Goal: Contribute content: Contribute content

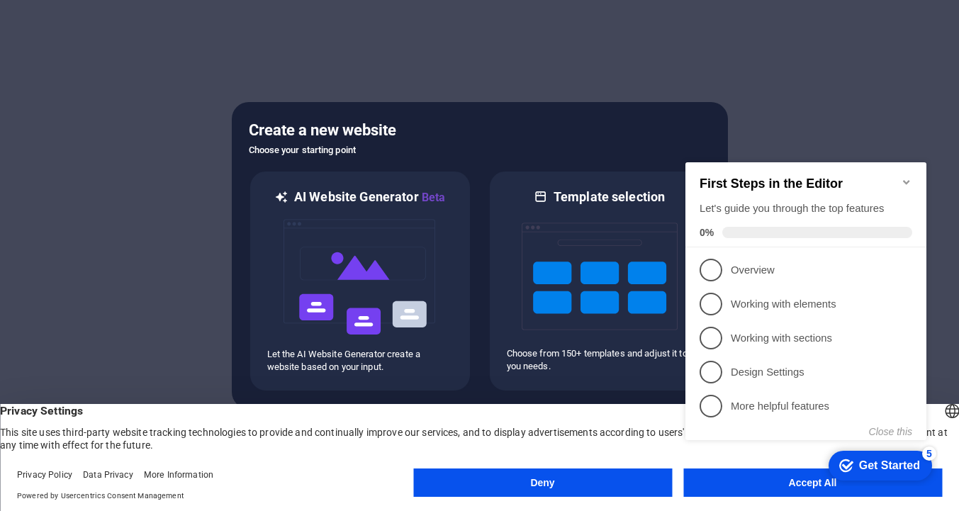
click at [908, 177] on icon "Minimize checklist" at bounding box center [906, 182] width 11 height 11
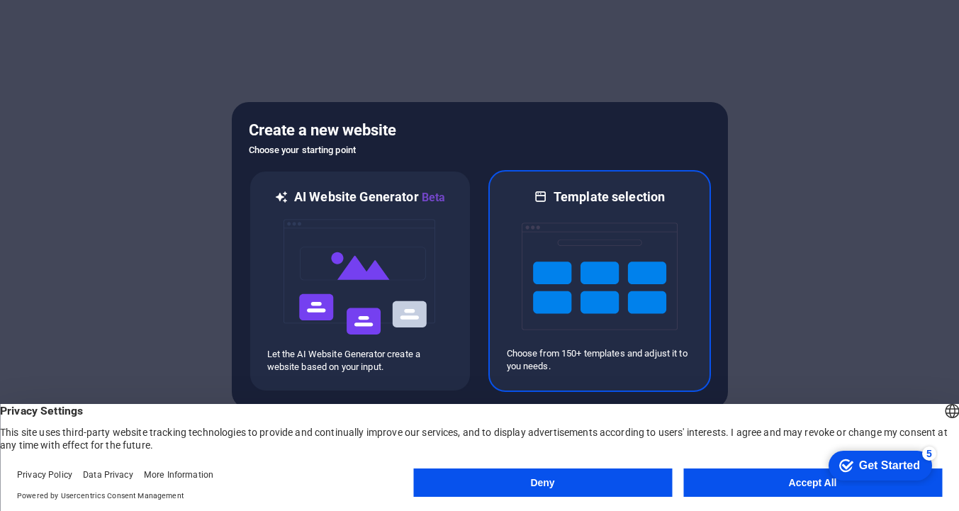
click at [591, 278] on img at bounding box center [600, 277] width 156 height 142
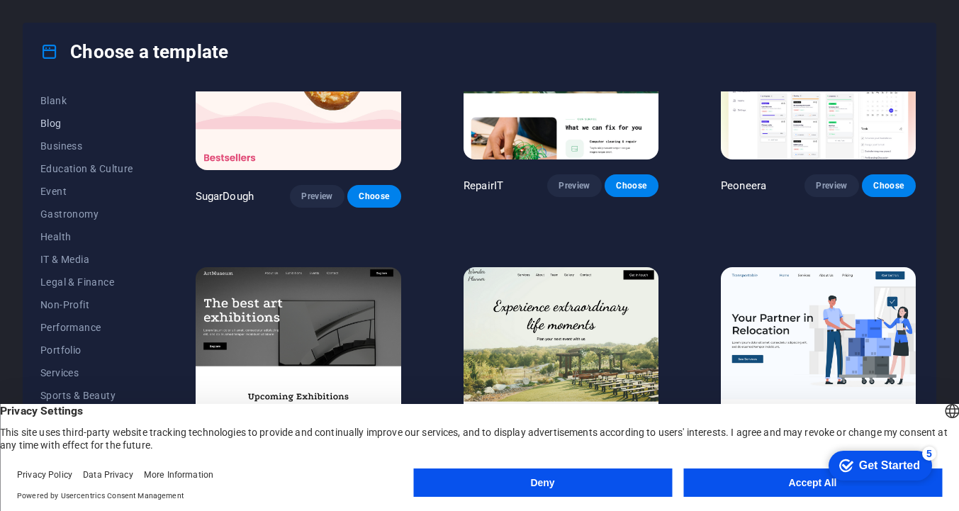
scroll to position [188, 0]
click at [75, 342] on span "Portfolio" at bounding box center [86, 345] width 93 height 11
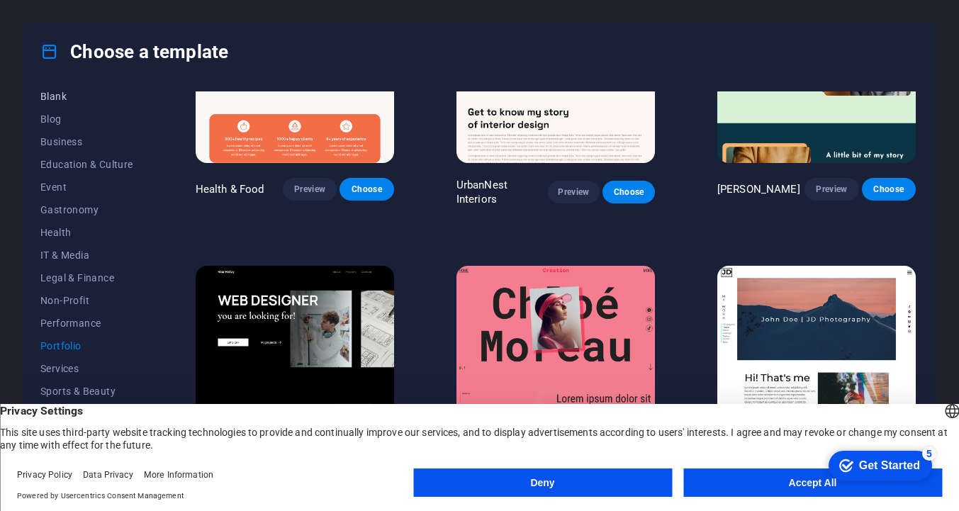
click at [43, 106] on button "Blank" at bounding box center [86, 96] width 93 height 23
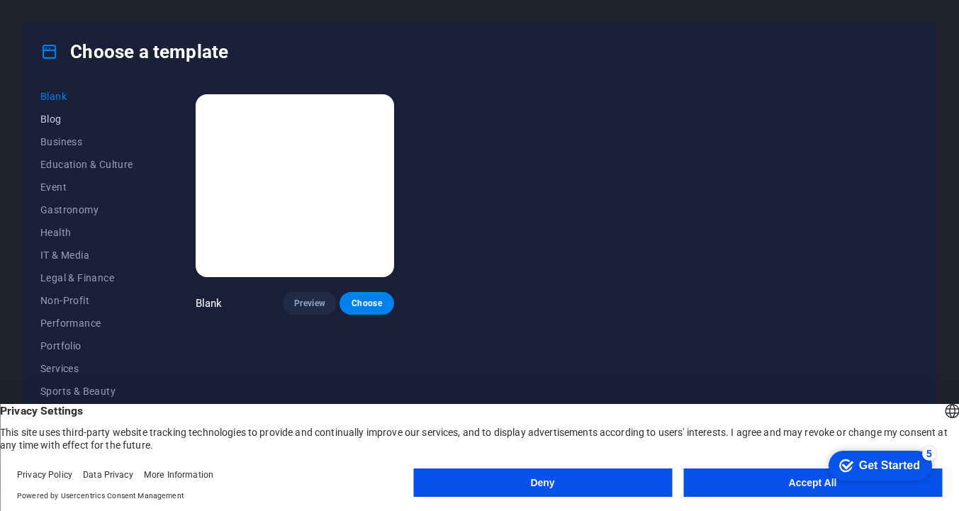
click at [57, 127] on button "Blog" at bounding box center [86, 119] width 93 height 23
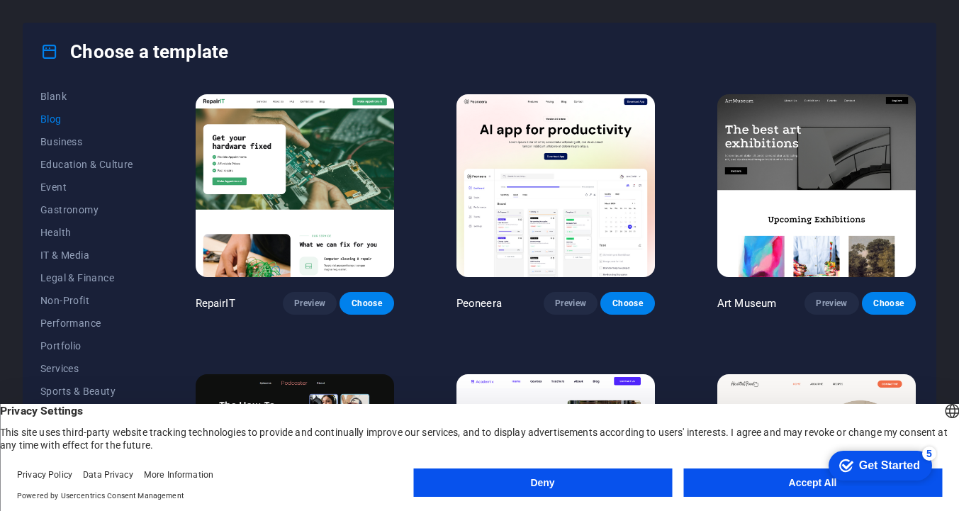
click at [56, 116] on span "Blog" at bounding box center [86, 118] width 93 height 11
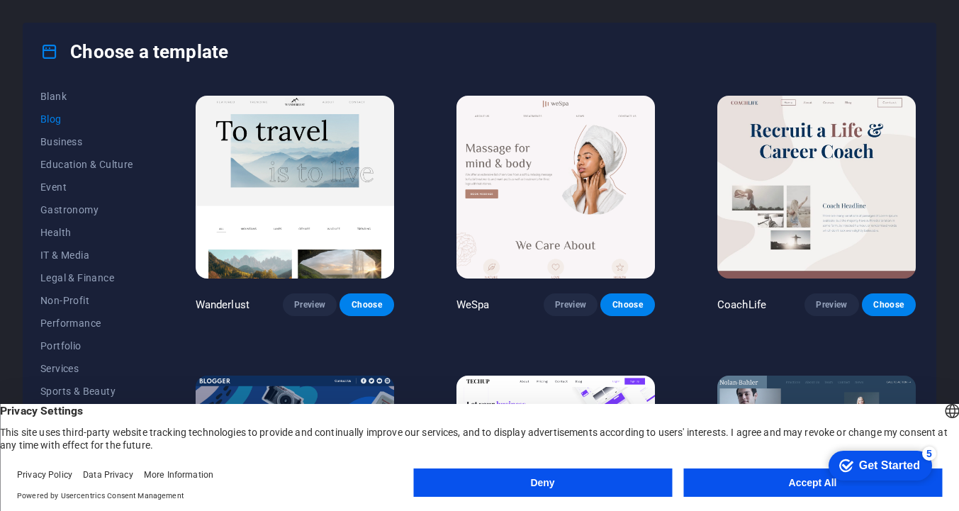
scroll to position [840, 0]
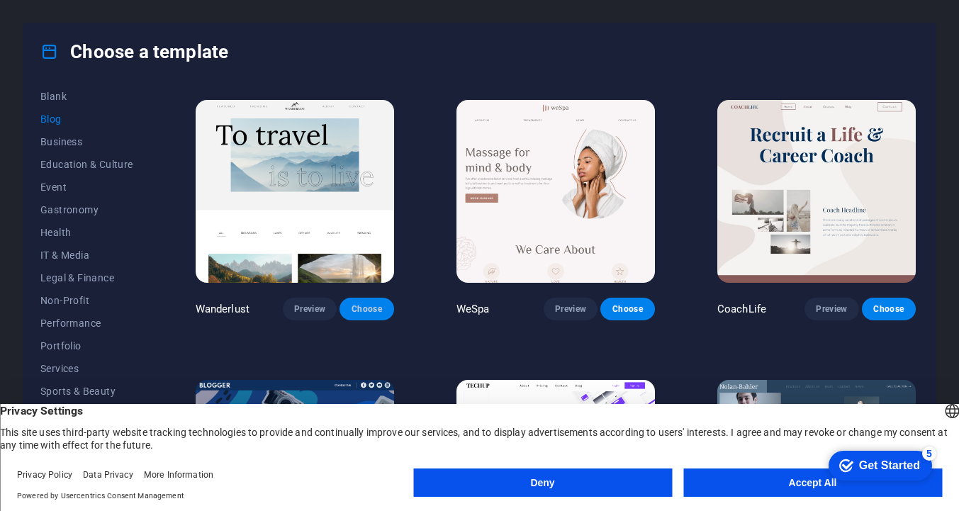
click at [357, 303] on span "Choose" at bounding box center [366, 308] width 31 height 11
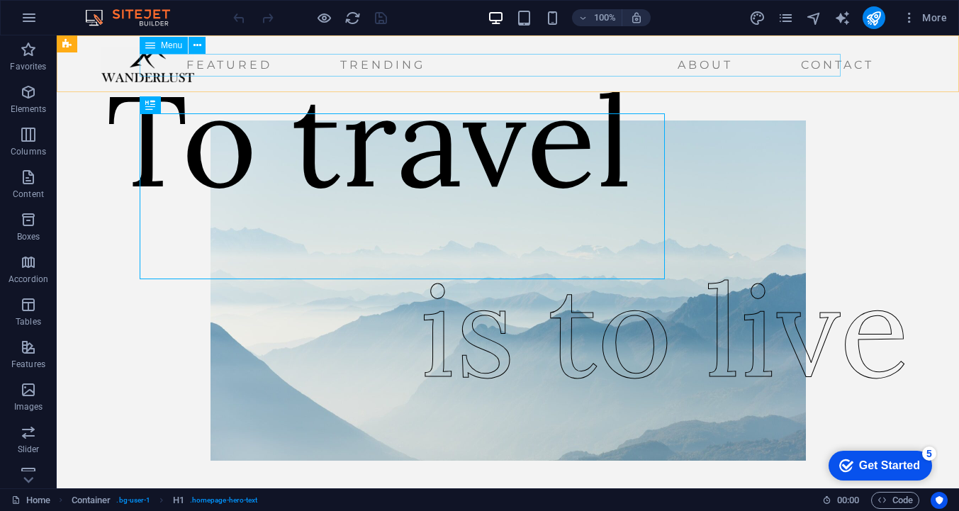
click at [208, 64] on nav "Featured Trending About Contact" at bounding box center [490, 65] width 778 height 23
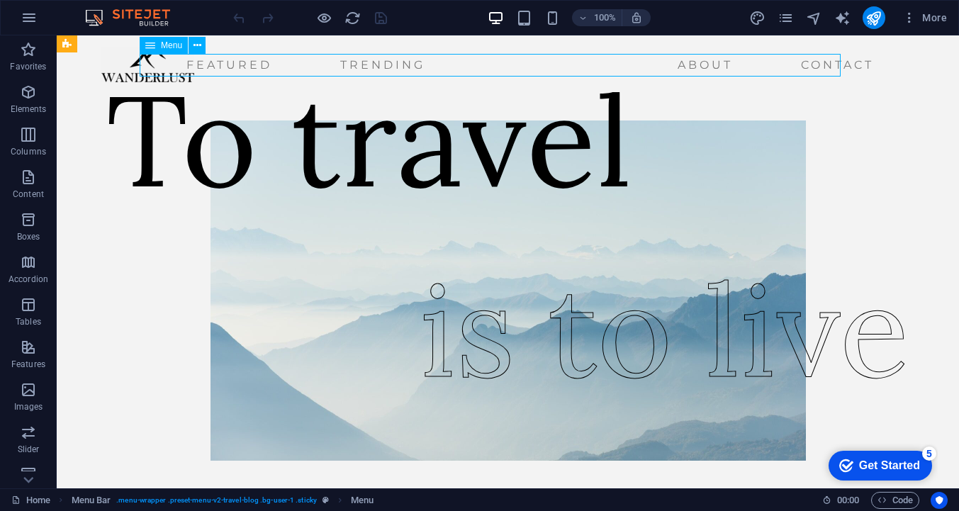
click at [221, 62] on nav "Featured Trending About Contact" at bounding box center [490, 65] width 778 height 23
select select
select select "1"
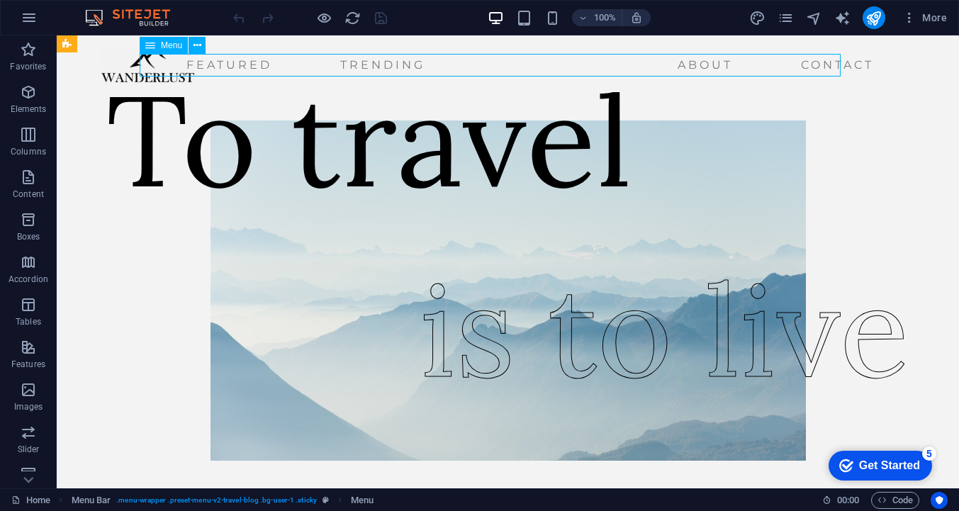
select select
select select "2"
select select
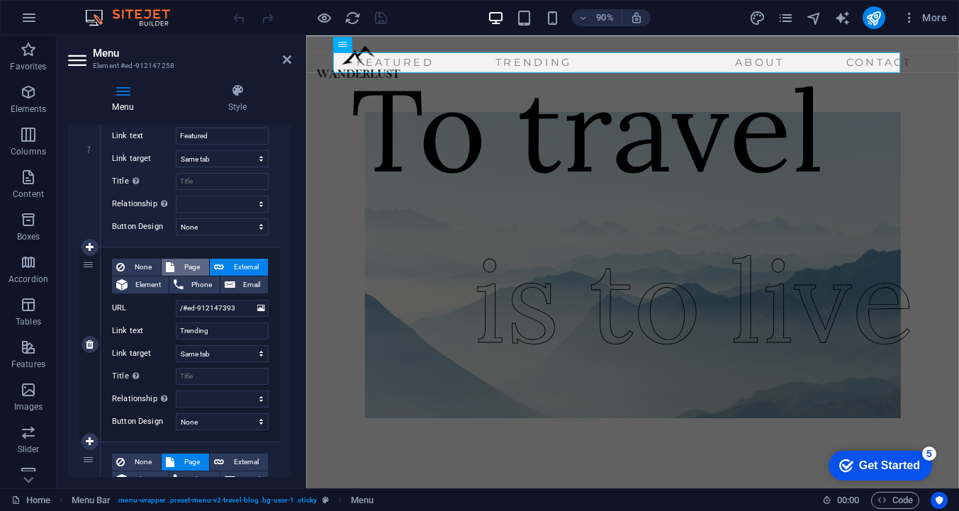
scroll to position [91, 0]
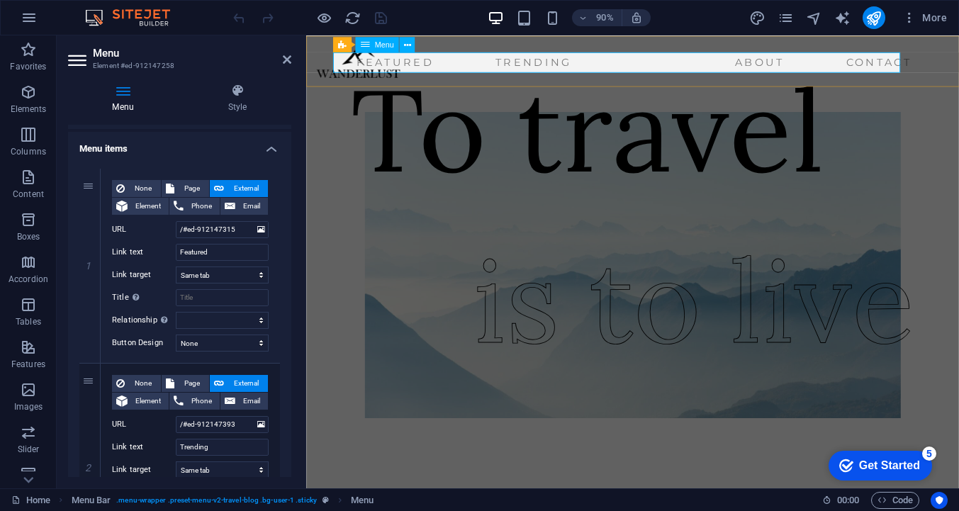
click at [406, 64] on nav "Featured Trending About Contact" at bounding box center [651, 65] width 667 height 23
click at [533, 66] on nav "Featured Trending About Contact" at bounding box center [651, 65] width 667 height 23
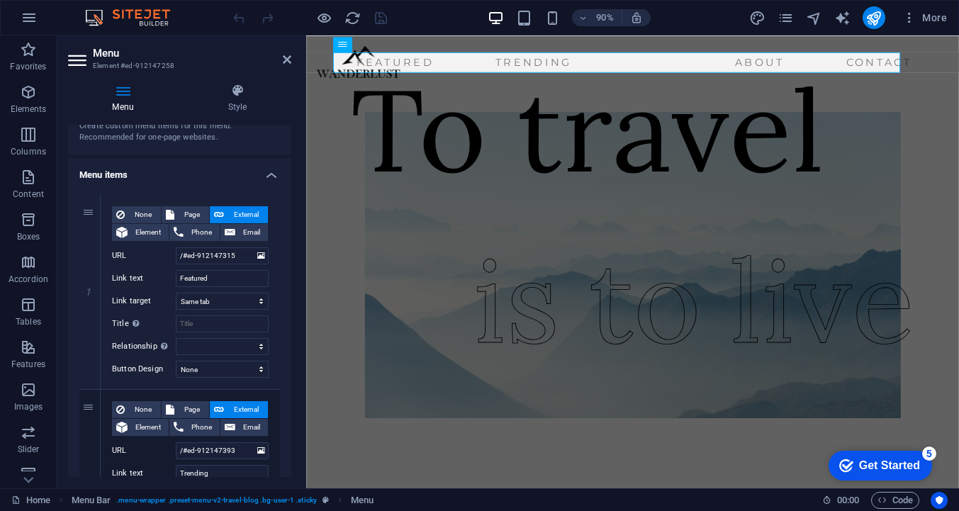
scroll to position [69, 0]
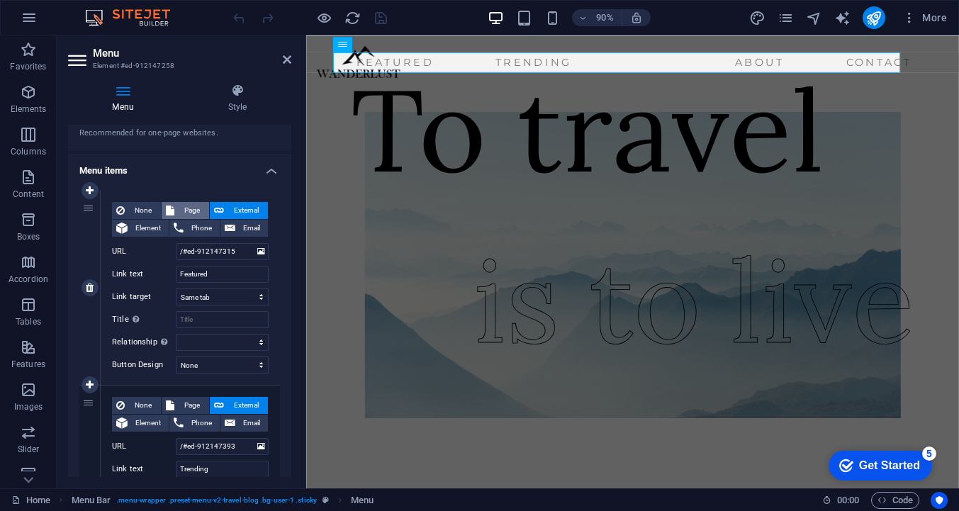
click at [189, 214] on span "Page" at bounding box center [192, 210] width 26 height 17
select select
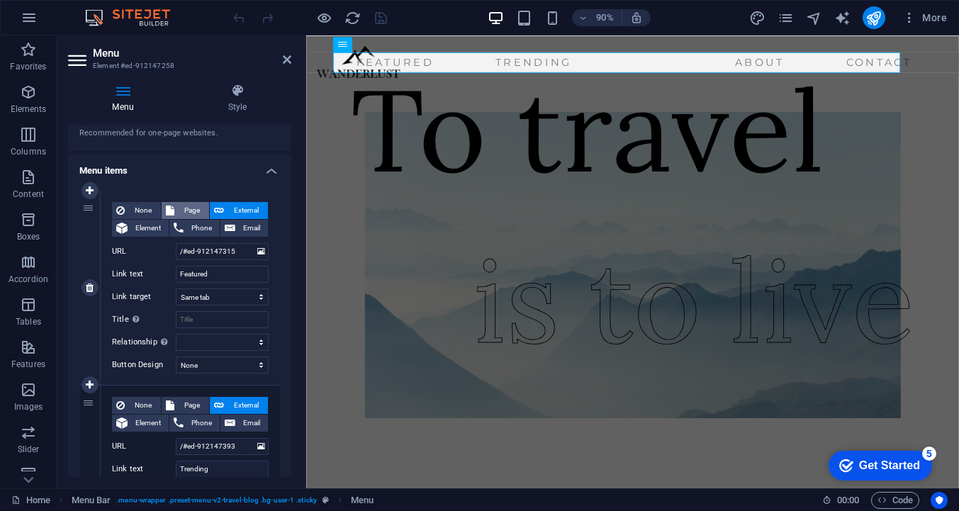
select select
click at [227, 249] on select "Home About Us Contact Legal Notice Privacy" at bounding box center [222, 251] width 93 height 17
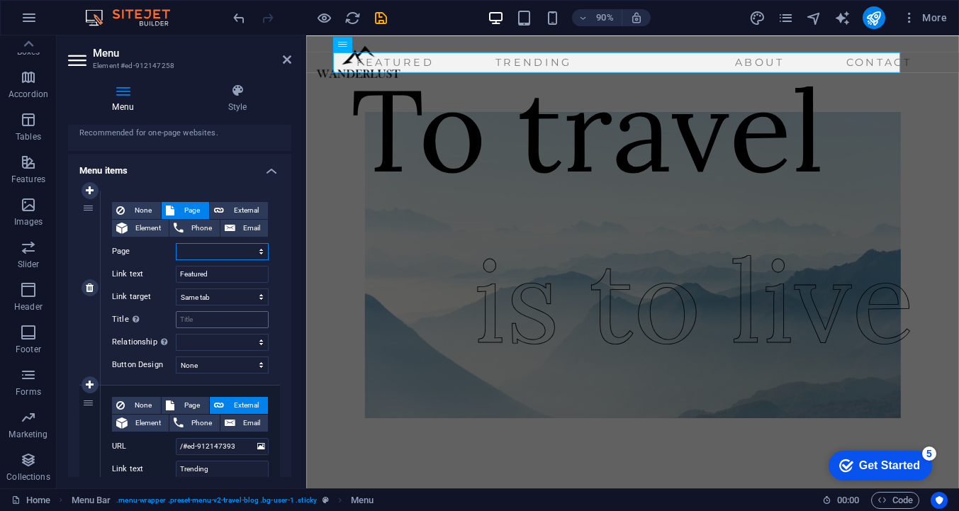
scroll to position [601, 0]
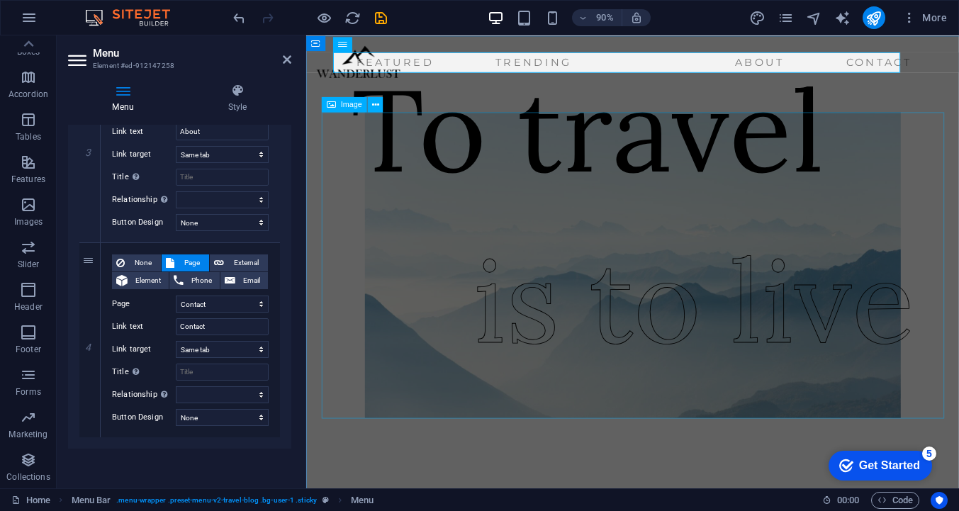
click at [437, 342] on figure at bounding box center [668, 291] width 691 height 340
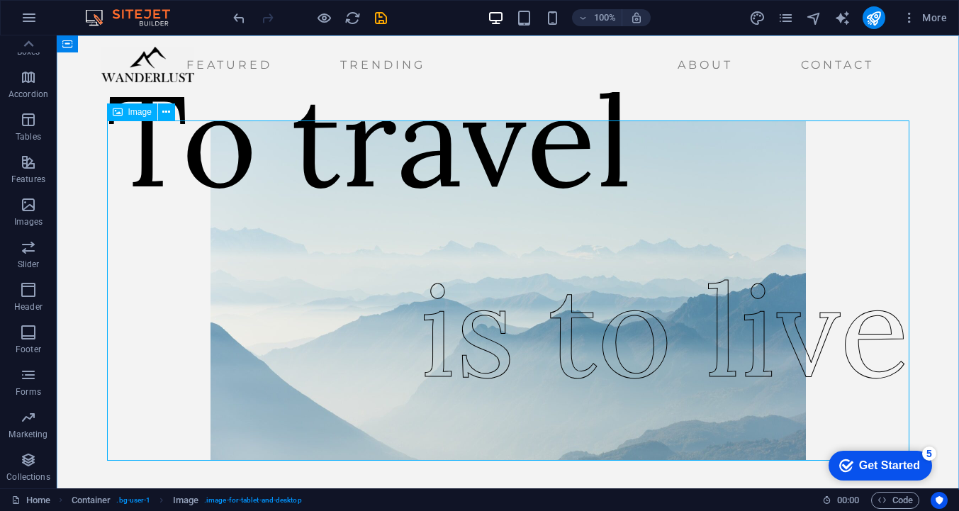
click at [122, 115] on icon at bounding box center [118, 111] width 10 height 17
click at [173, 113] on button at bounding box center [166, 111] width 17 height 17
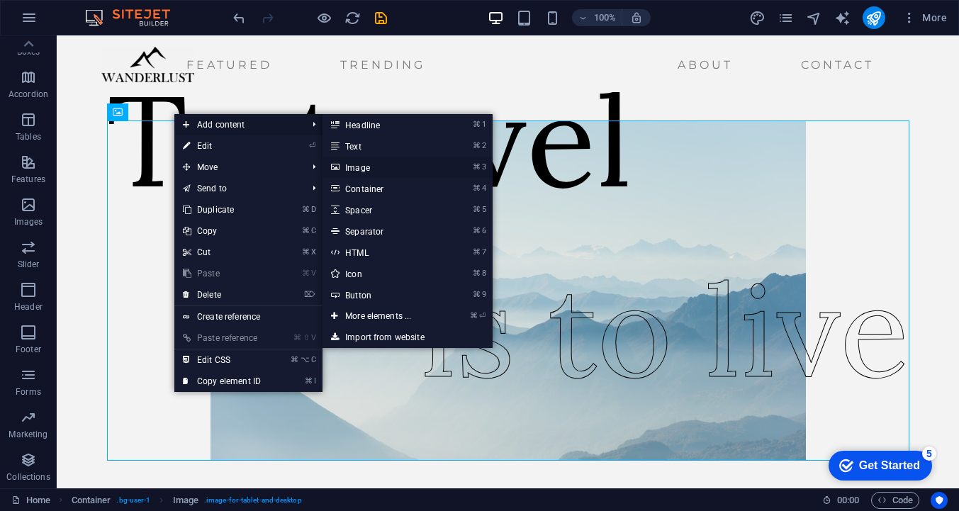
click at [460, 166] on li "⌘ 3 Image" at bounding box center [408, 167] width 170 height 21
click at [369, 166] on link "⌘ 3 Image" at bounding box center [381, 167] width 117 height 21
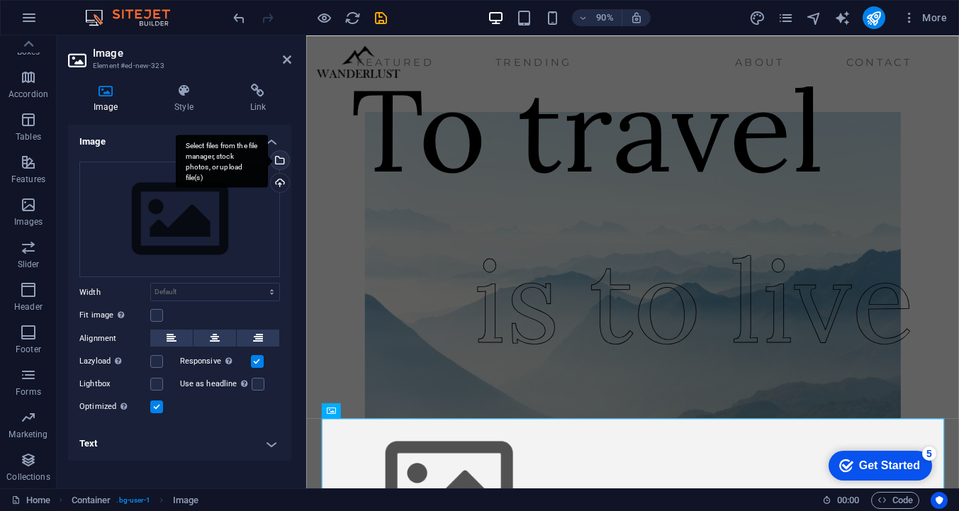
click at [279, 160] on div "Select files from the file manager, stock photos, or upload file(s)" at bounding box center [278, 161] width 21 height 21
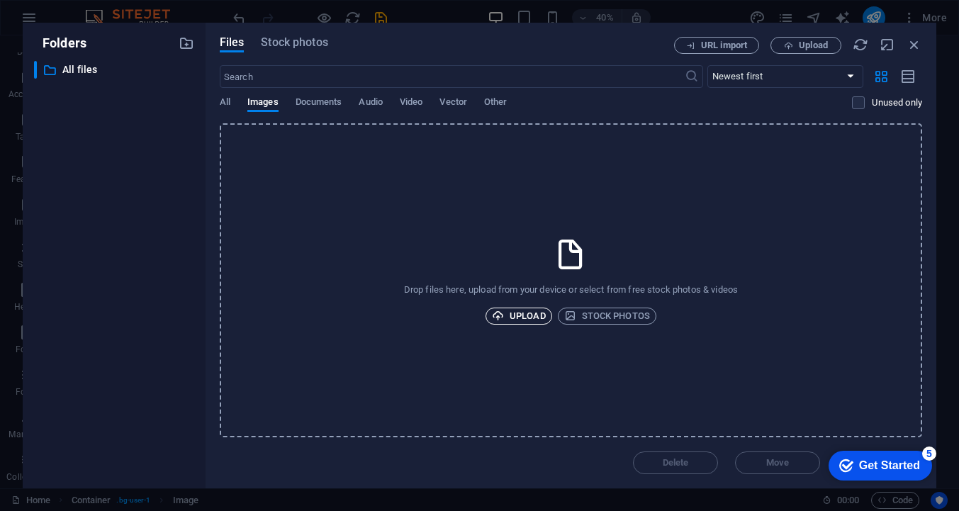
click at [528, 312] on span "Upload" at bounding box center [519, 316] width 54 height 17
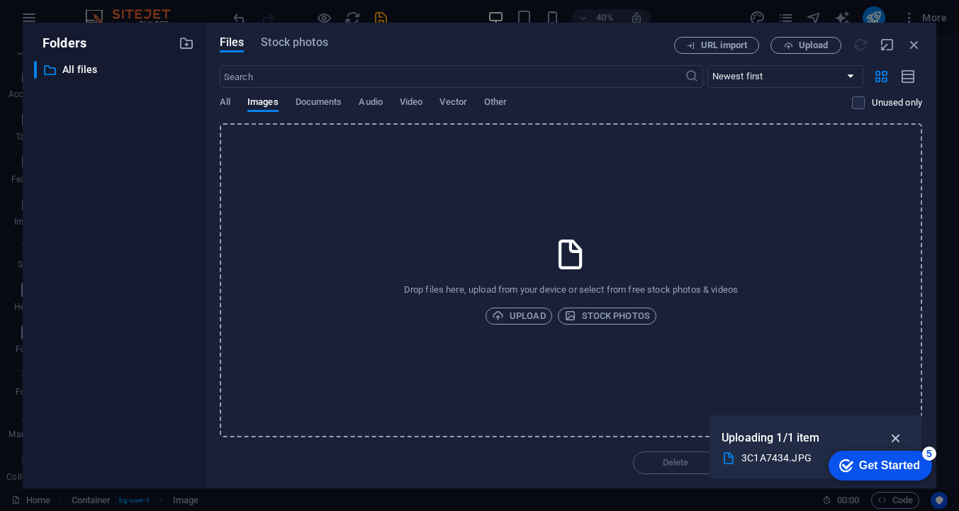
click at [896, 436] on icon "button" at bounding box center [896, 438] width 16 height 16
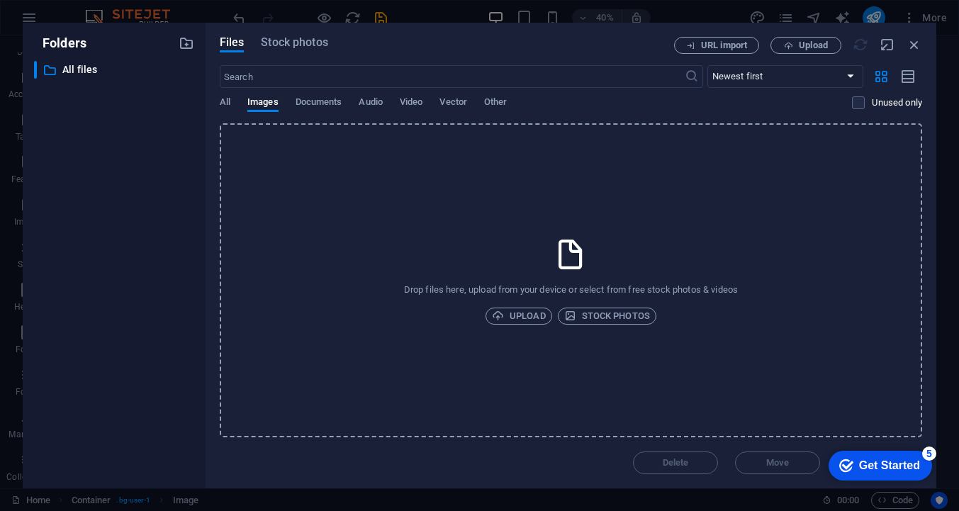
click at [418, 15] on div "Folders ​ All files All files Files Stock photos URL import Upload ​ Newest fir…" at bounding box center [479, 255] width 959 height 511
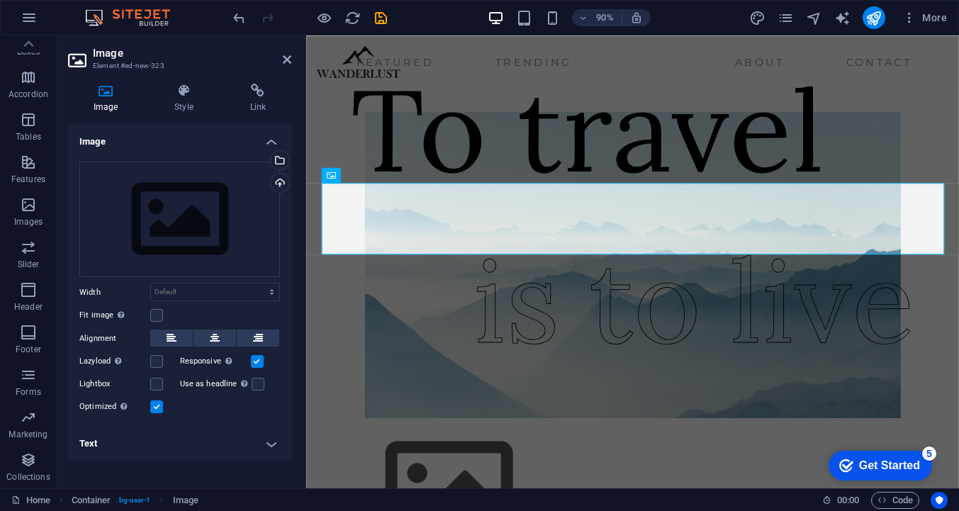
scroll to position [262, 0]
